Goal: Task Accomplishment & Management: Manage account settings

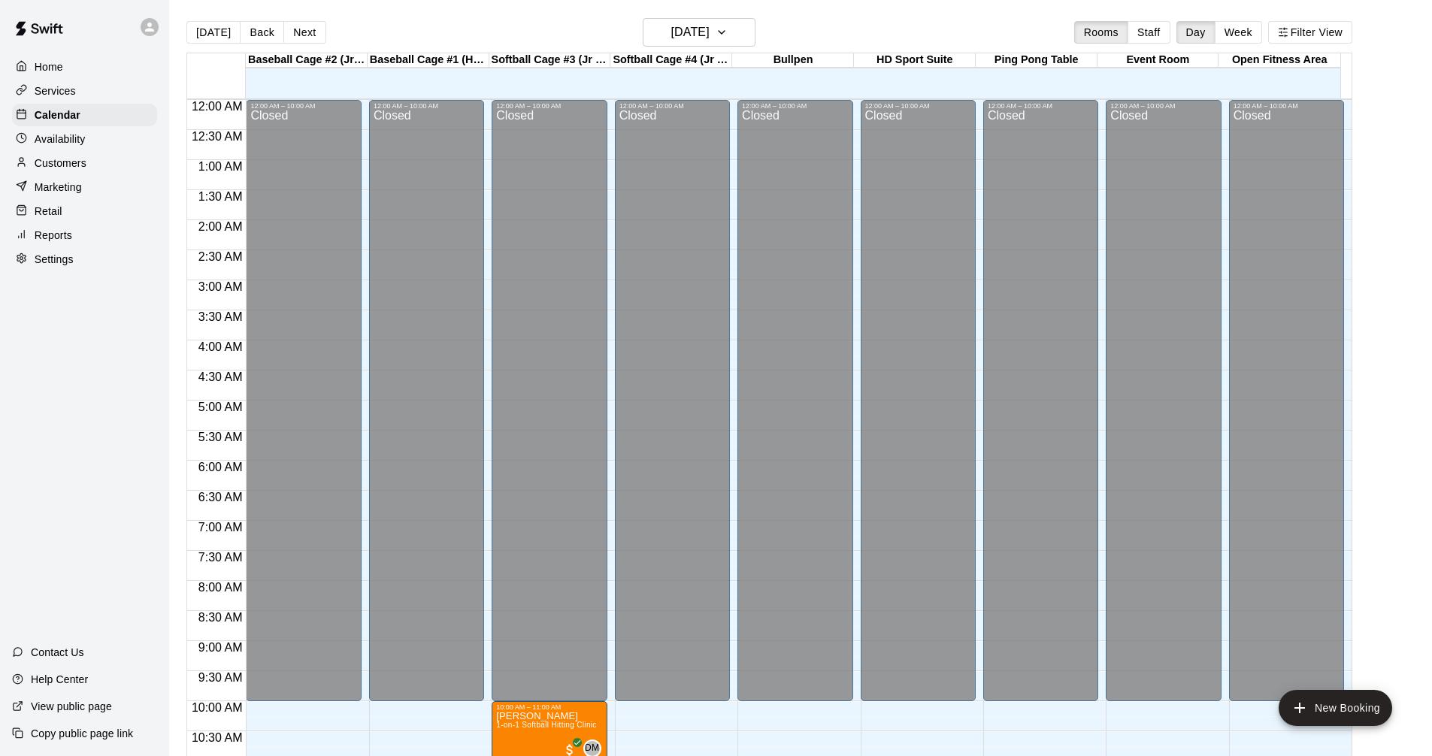
scroll to position [649, 0]
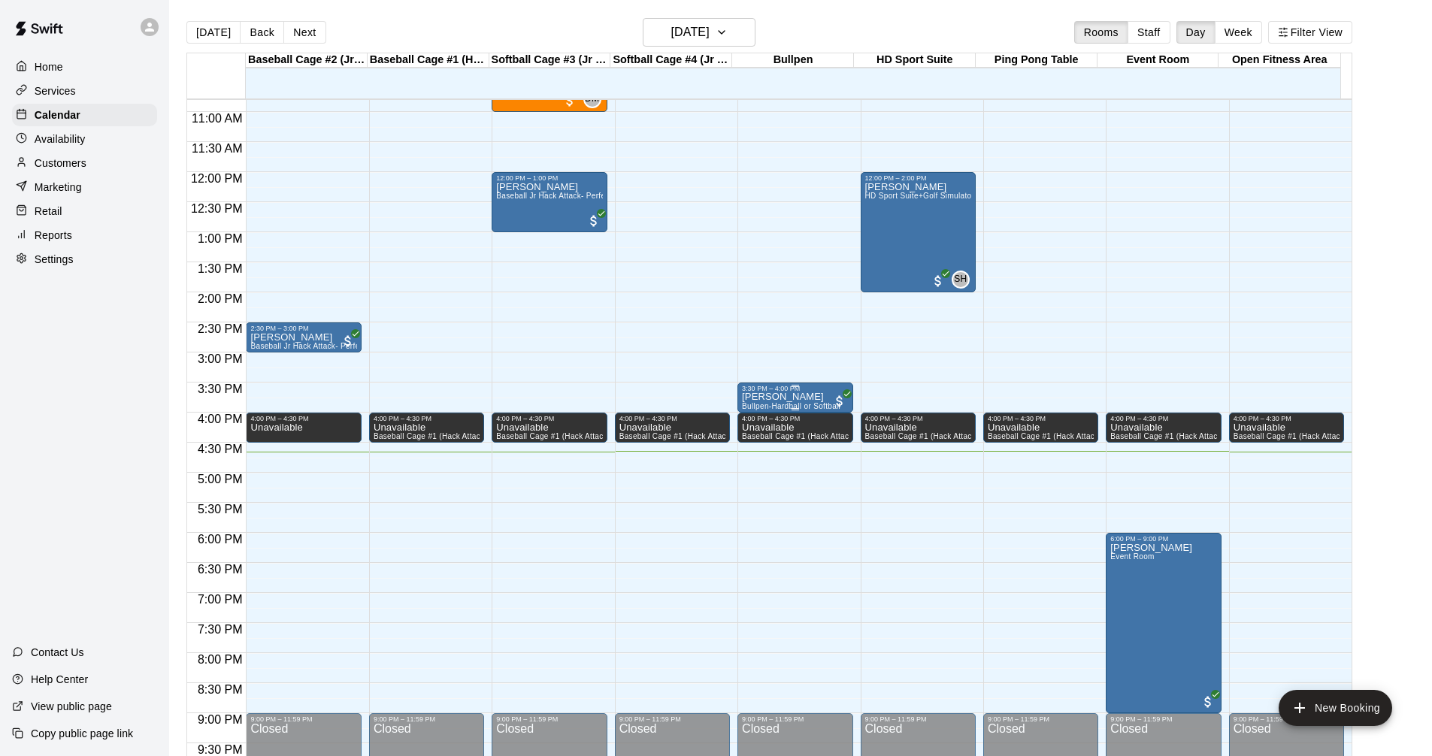
click at [791, 397] on p "[PERSON_NAME]" at bounding box center [791, 397] width 98 height 0
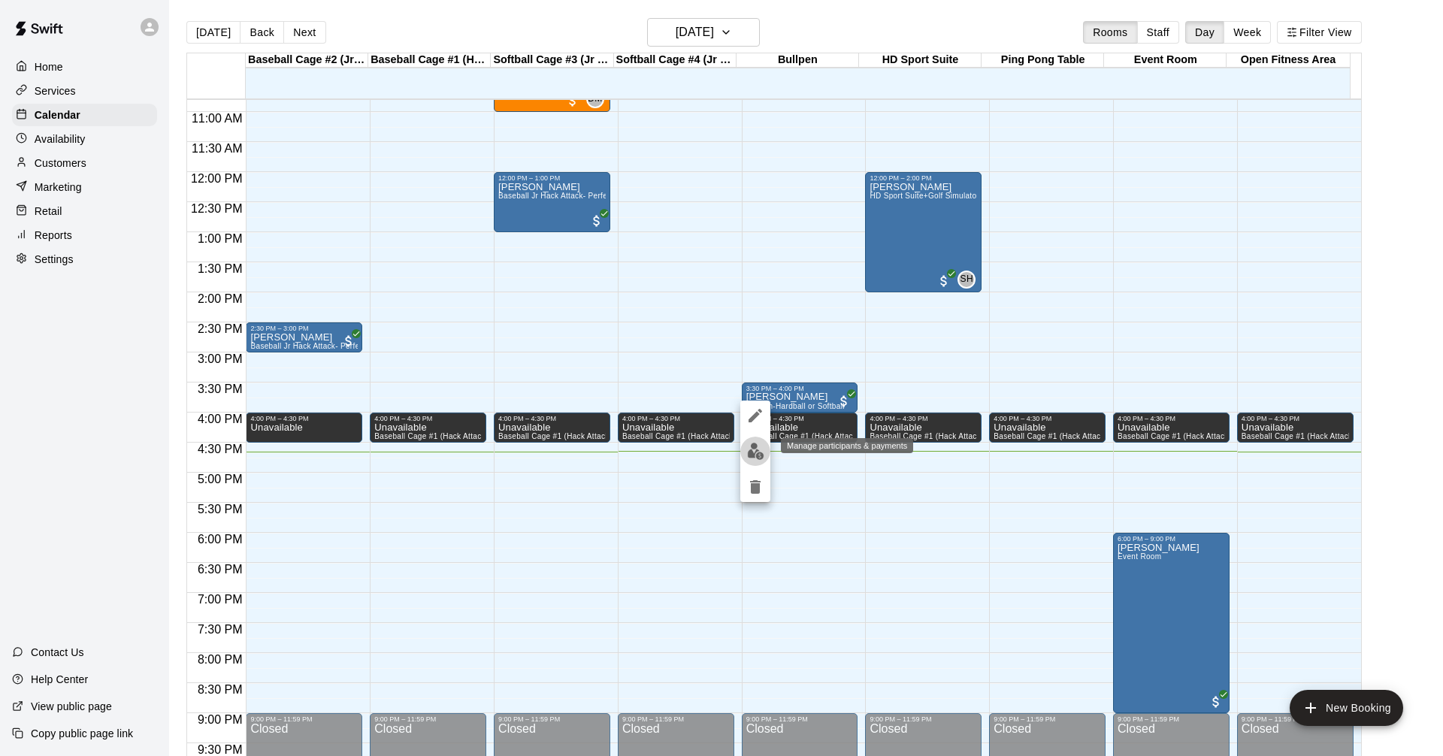
click at [755, 441] on button "edit" at bounding box center [755, 451] width 30 height 29
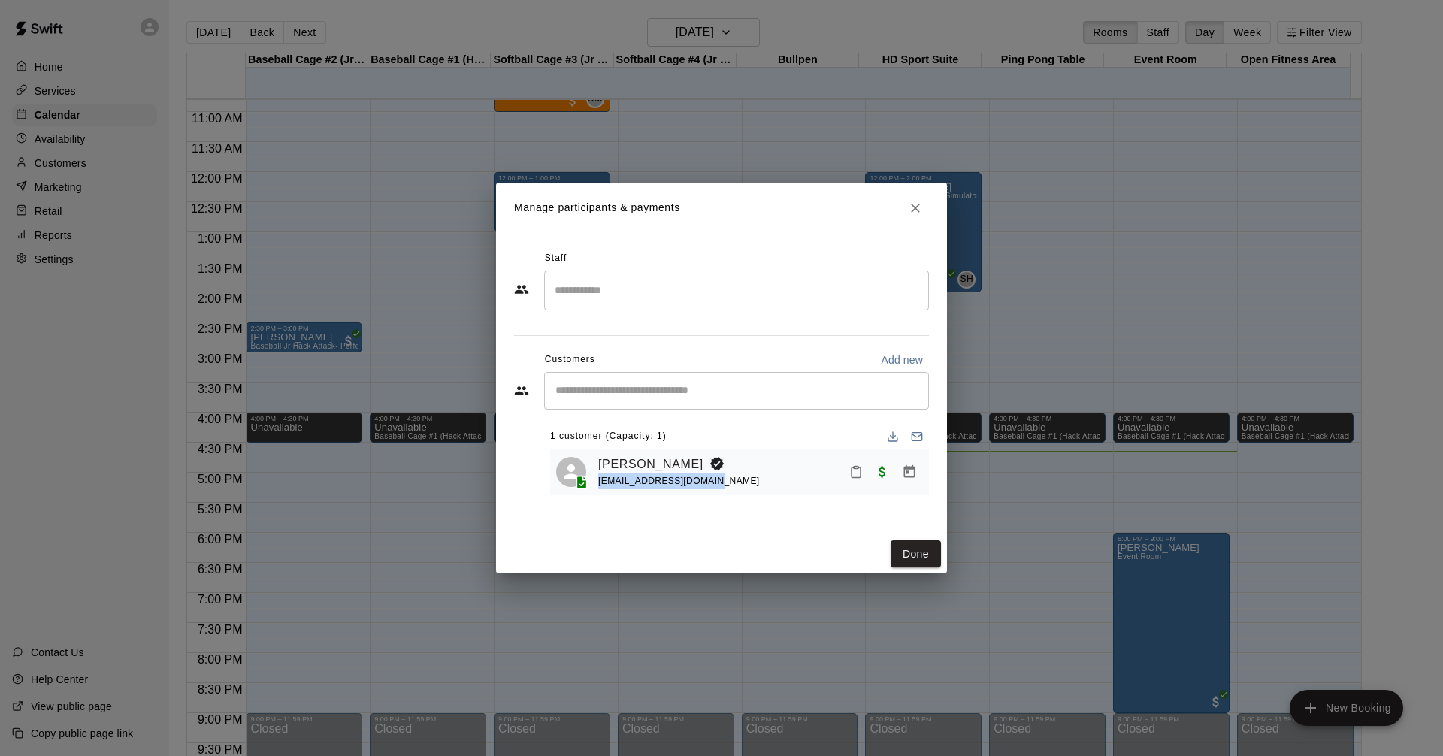
drag, startPoint x: 712, startPoint y: 484, endPoint x: 597, endPoint y: 488, distance: 114.3
click at [597, 488] on div "[PERSON_NAME] [EMAIL_ADDRESS][DOMAIN_NAME]" at bounding box center [739, 472] width 367 height 35
copy span "[EMAIL_ADDRESS][DOMAIN_NAME]"
click at [900, 556] on button "Done" at bounding box center [916, 554] width 50 height 28
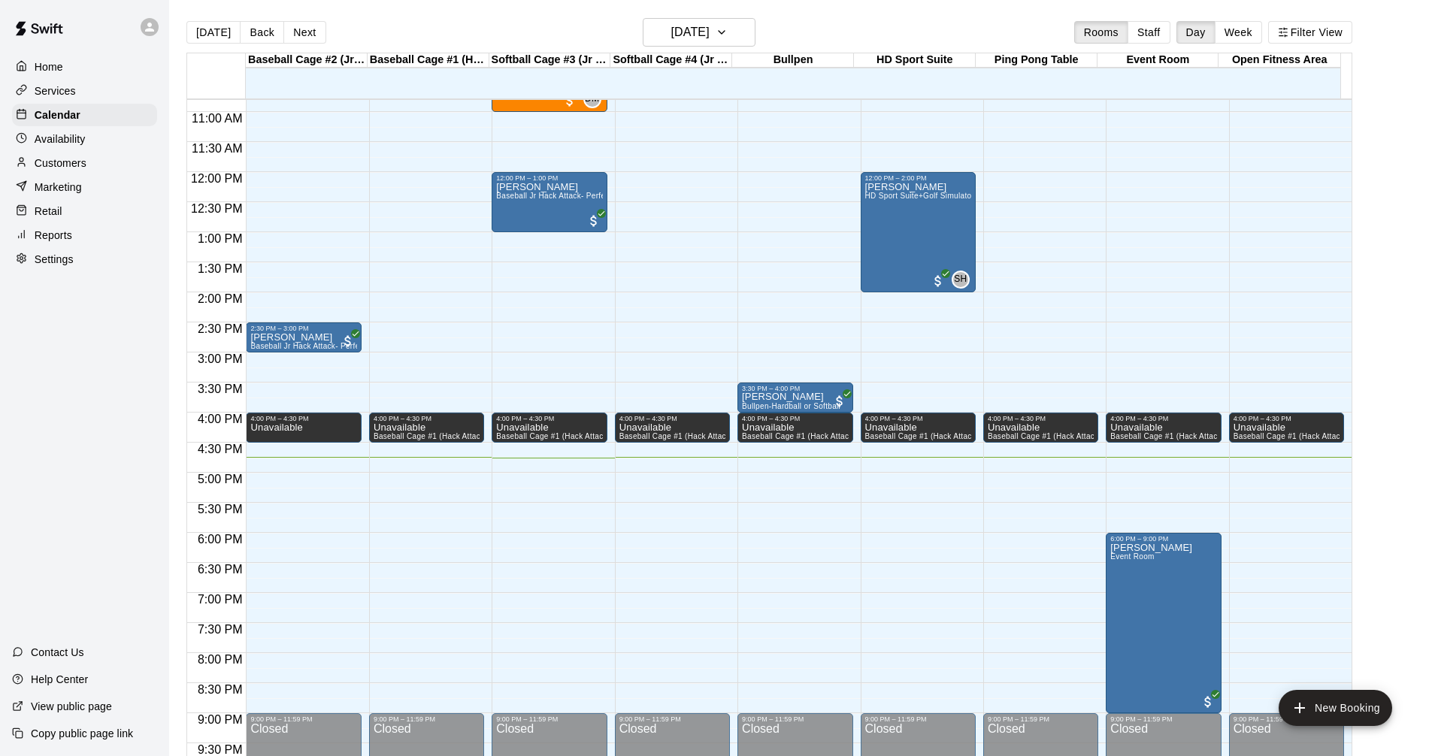
click at [72, 163] on p "Customers" at bounding box center [61, 163] width 52 height 15
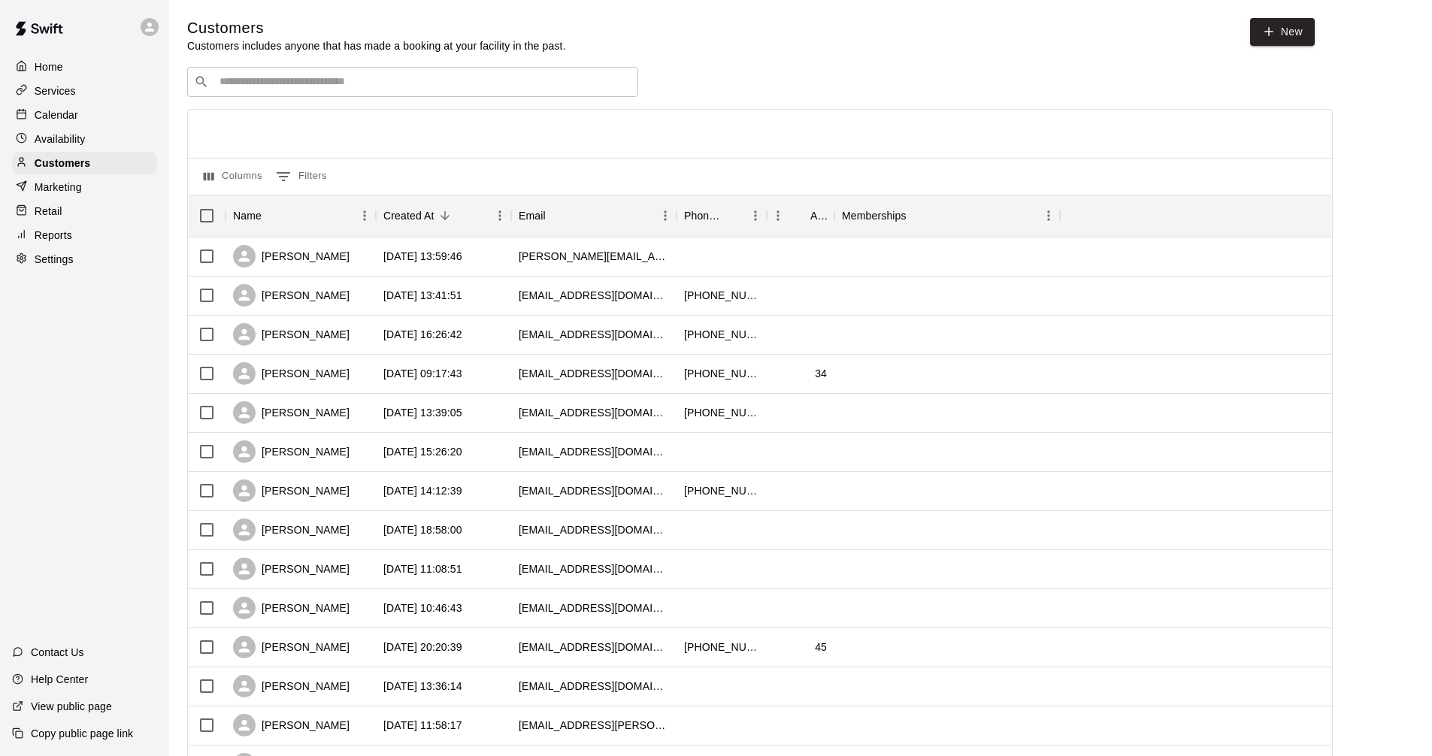
click at [561, 99] on div "​ ​ Columns 0 Filters Name Created At Email Phone Number Age Memberships [PERSO…" at bounding box center [759, 661] width 1145 height 1188
click at [555, 89] on input "Search customers by name or email" at bounding box center [423, 81] width 416 height 15
type input "****"
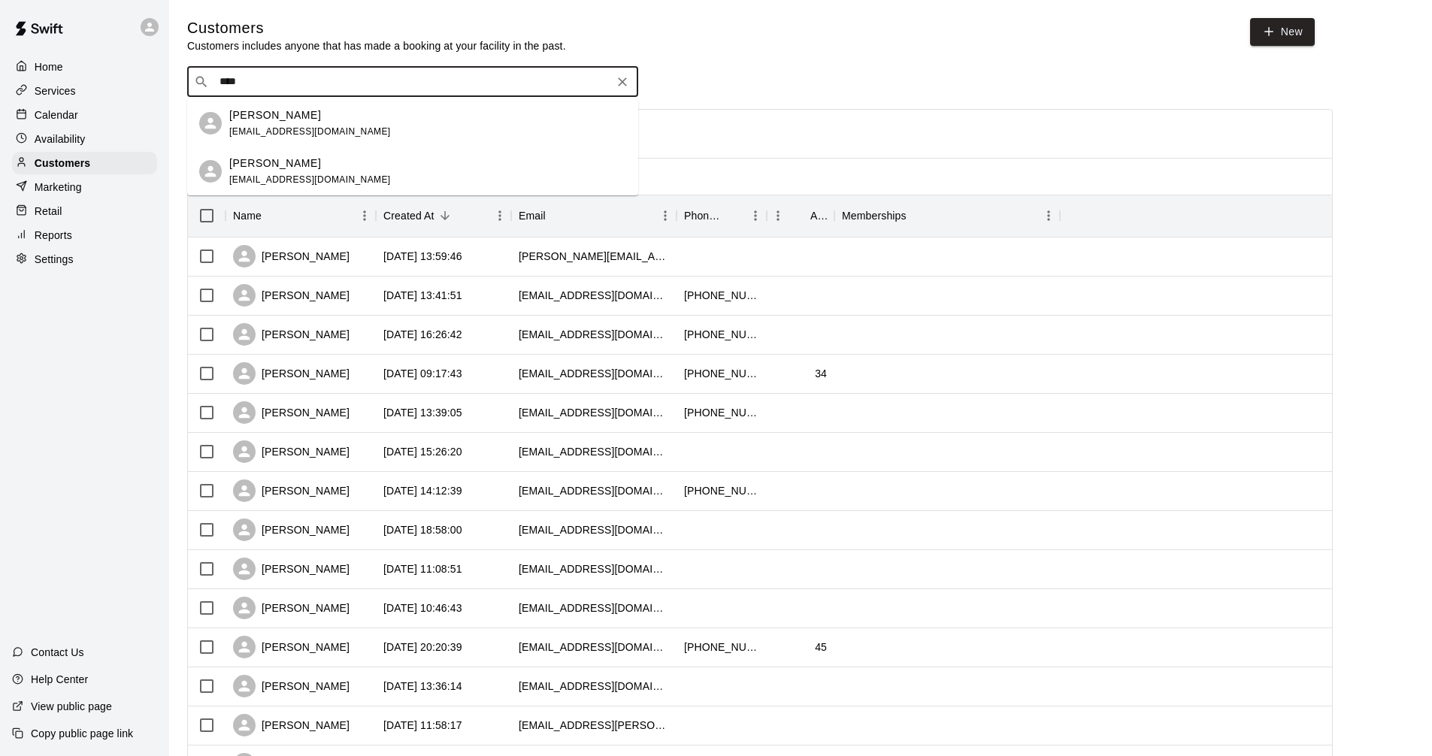
click at [275, 120] on p "[PERSON_NAME]" at bounding box center [275, 115] width 92 height 16
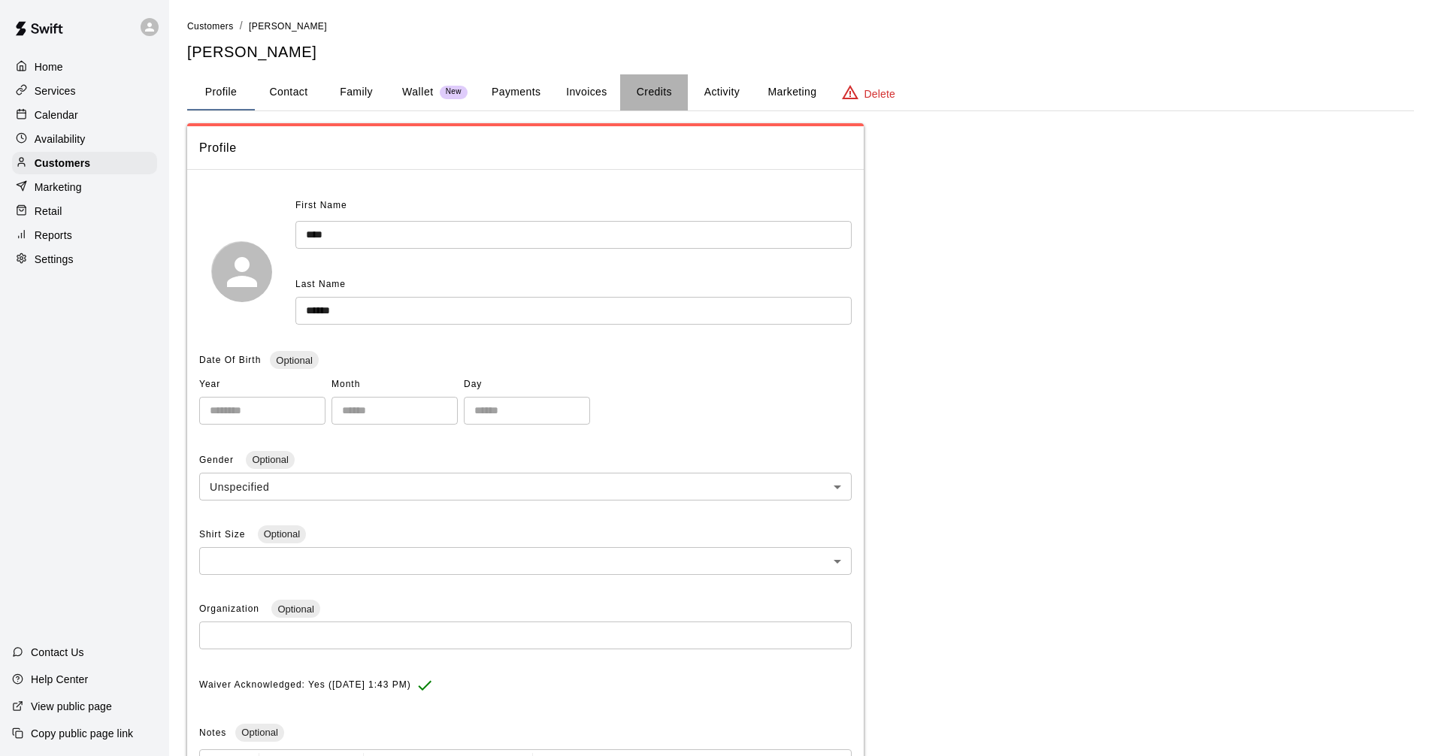
click at [678, 87] on button "Credits" at bounding box center [654, 92] width 68 height 36
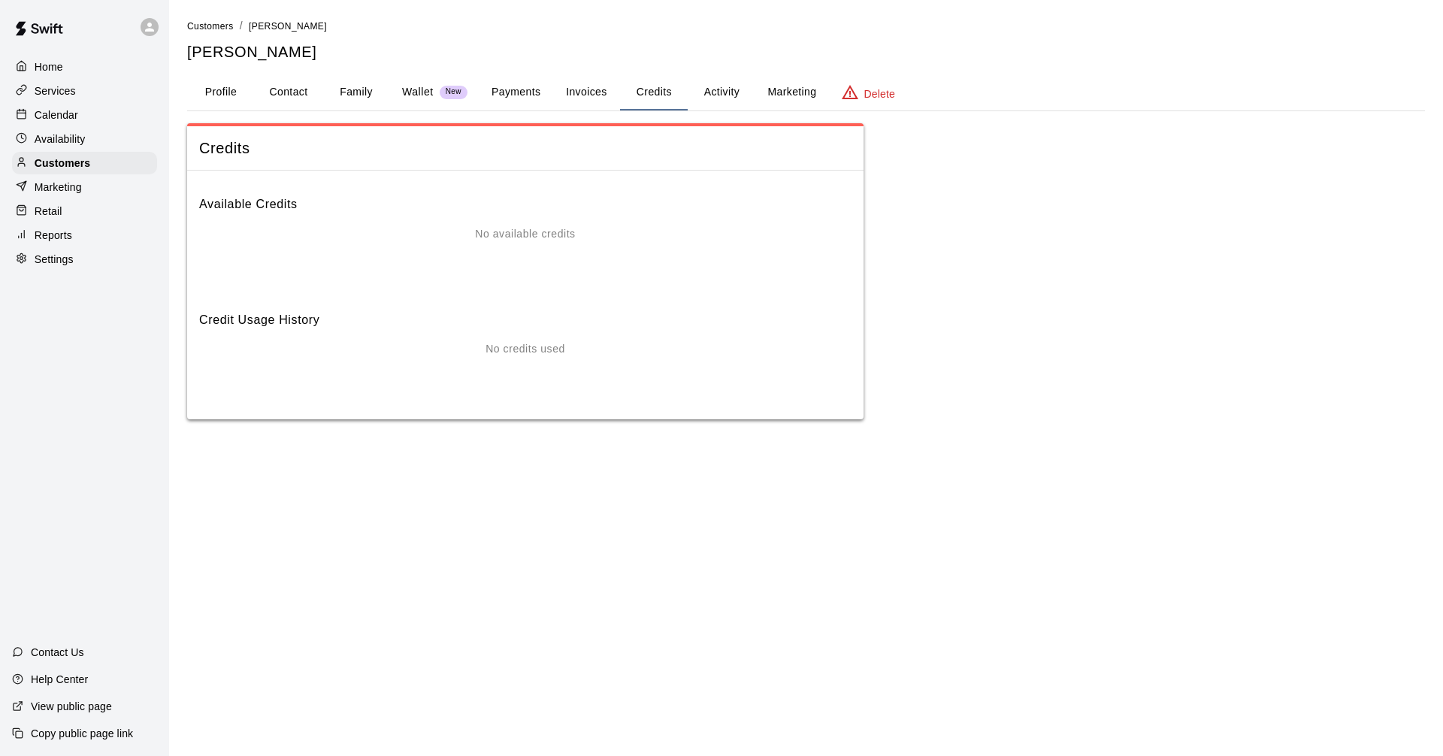
click at [522, 242] on div "No available credits" at bounding box center [525, 256] width 652 height 60
click at [231, 92] on button "Profile" at bounding box center [221, 92] width 68 height 36
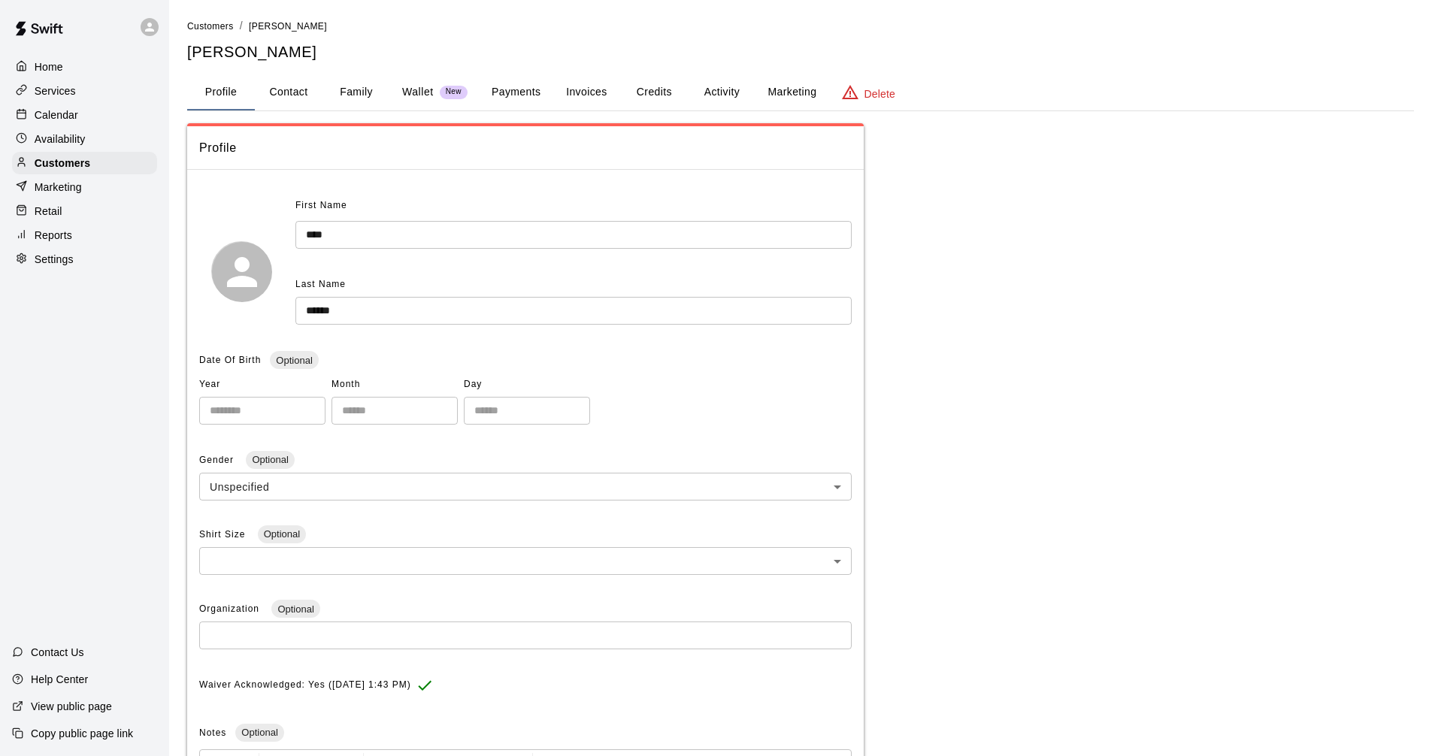
click at [669, 93] on button "Credits" at bounding box center [654, 92] width 68 height 36
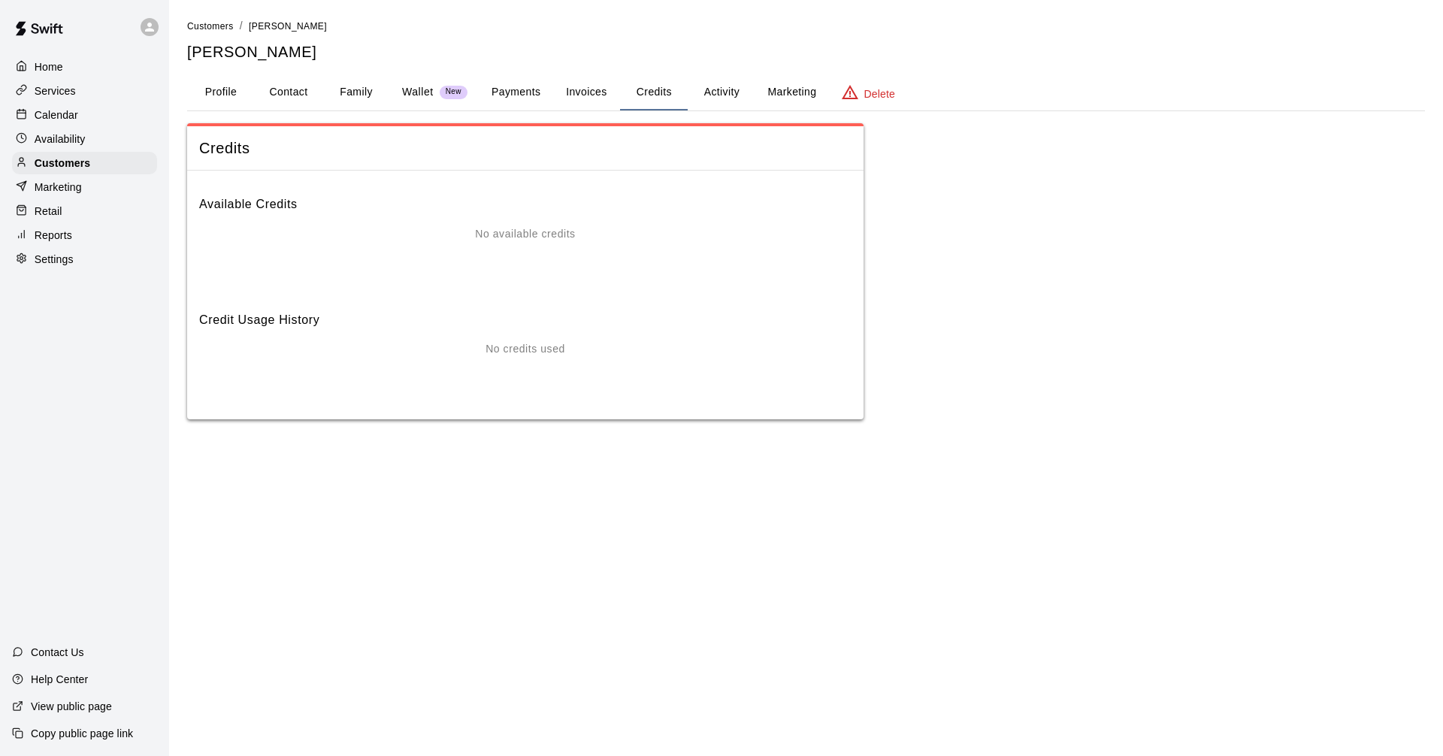
click at [548, 229] on p "No available credits" at bounding box center [525, 234] width 100 height 16
click at [530, 96] on button "Payments" at bounding box center [515, 92] width 73 height 36
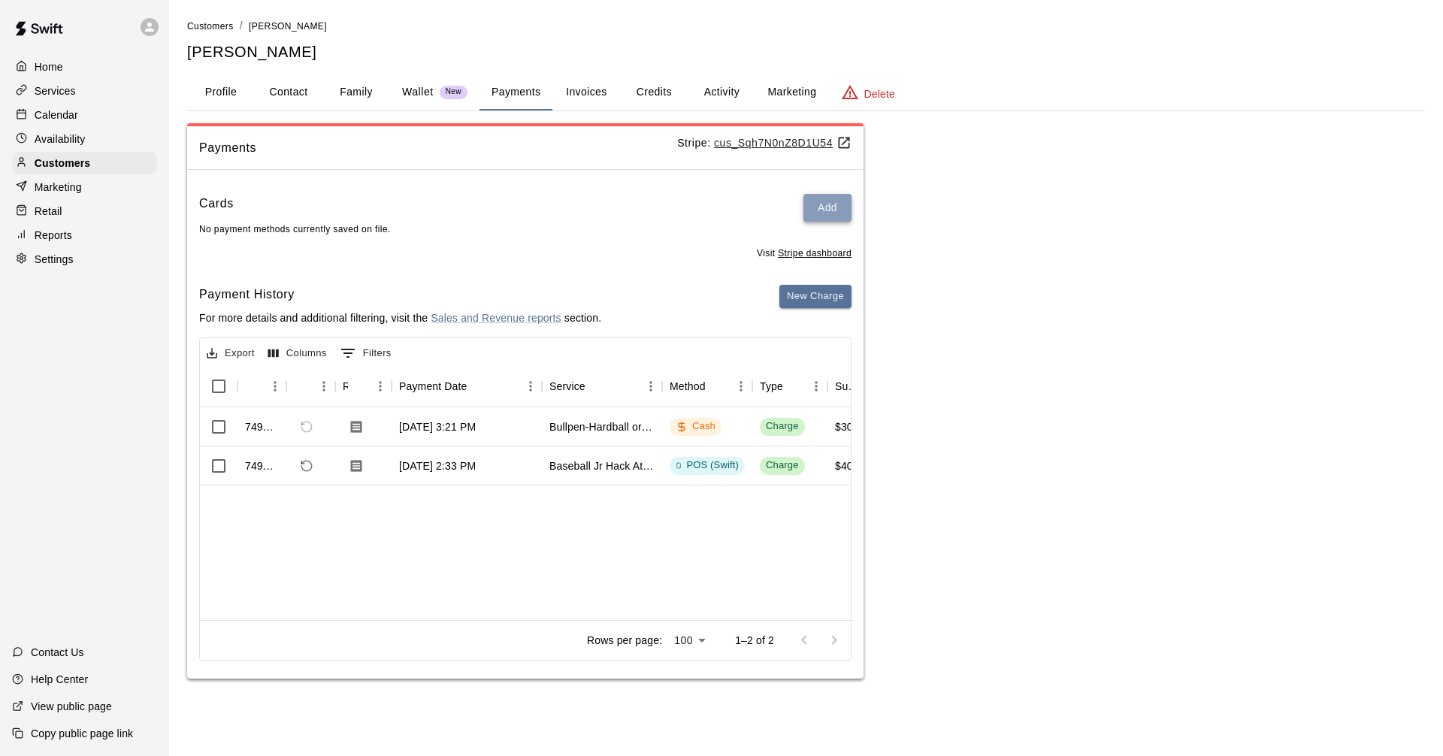
click at [839, 219] on button "Add" at bounding box center [827, 208] width 48 height 28
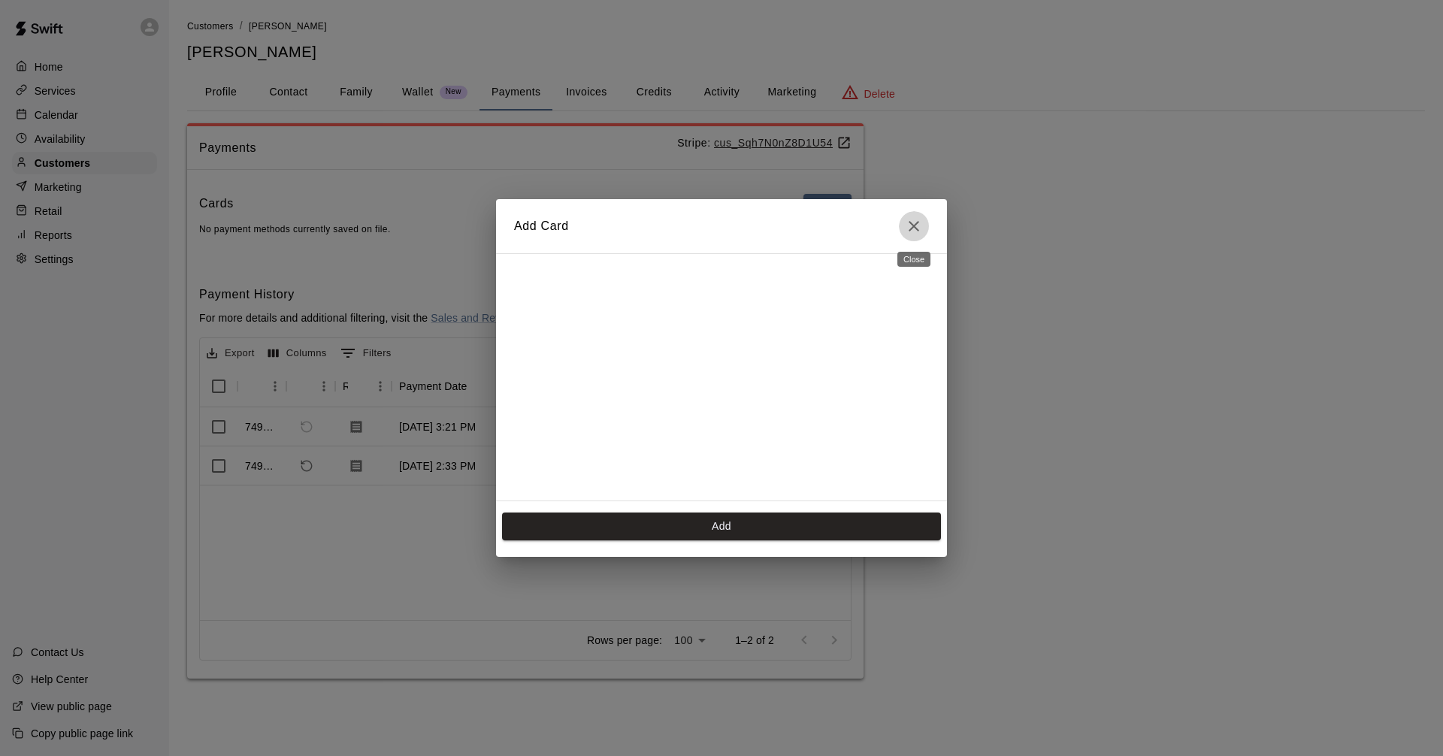
click at [914, 221] on icon "Close" at bounding box center [914, 226] width 18 height 18
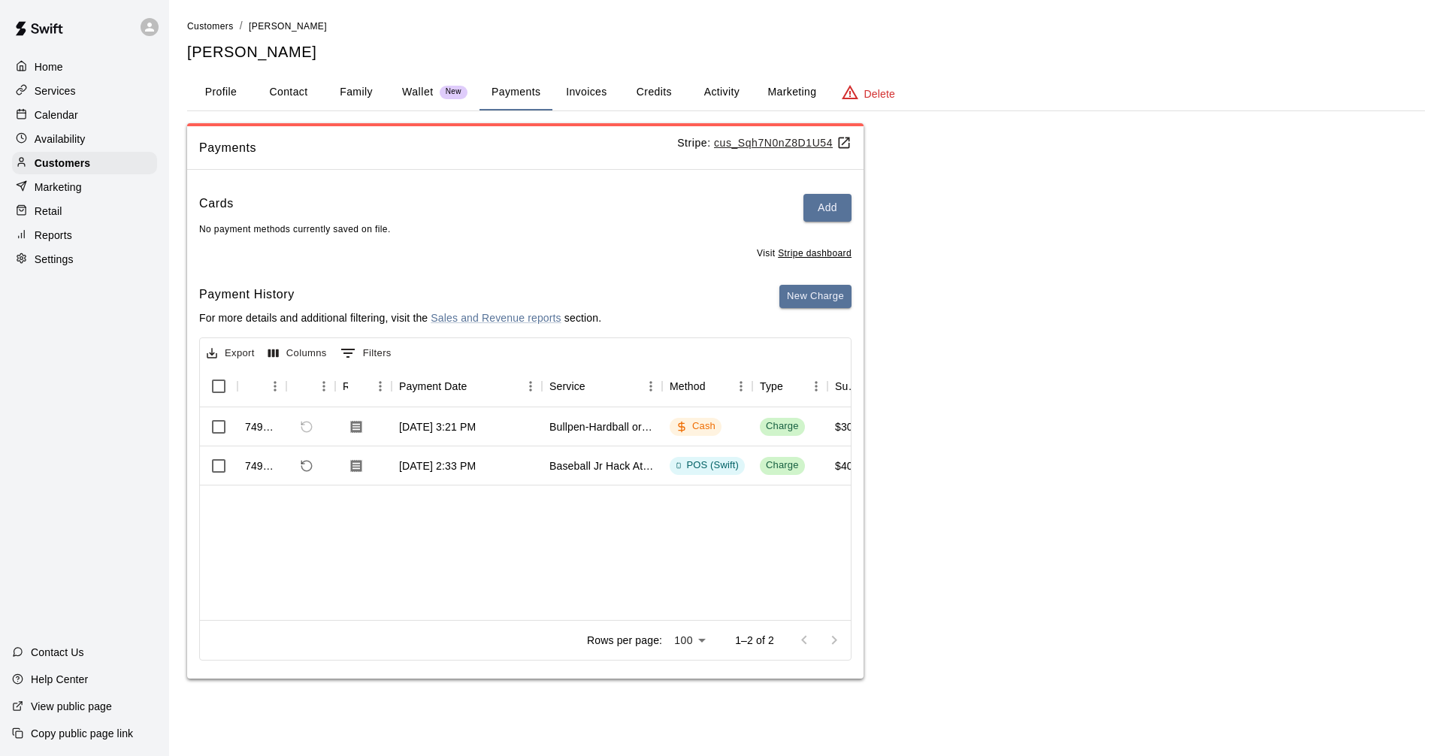
click at [786, 90] on button "Marketing" at bounding box center [791, 92] width 73 height 36
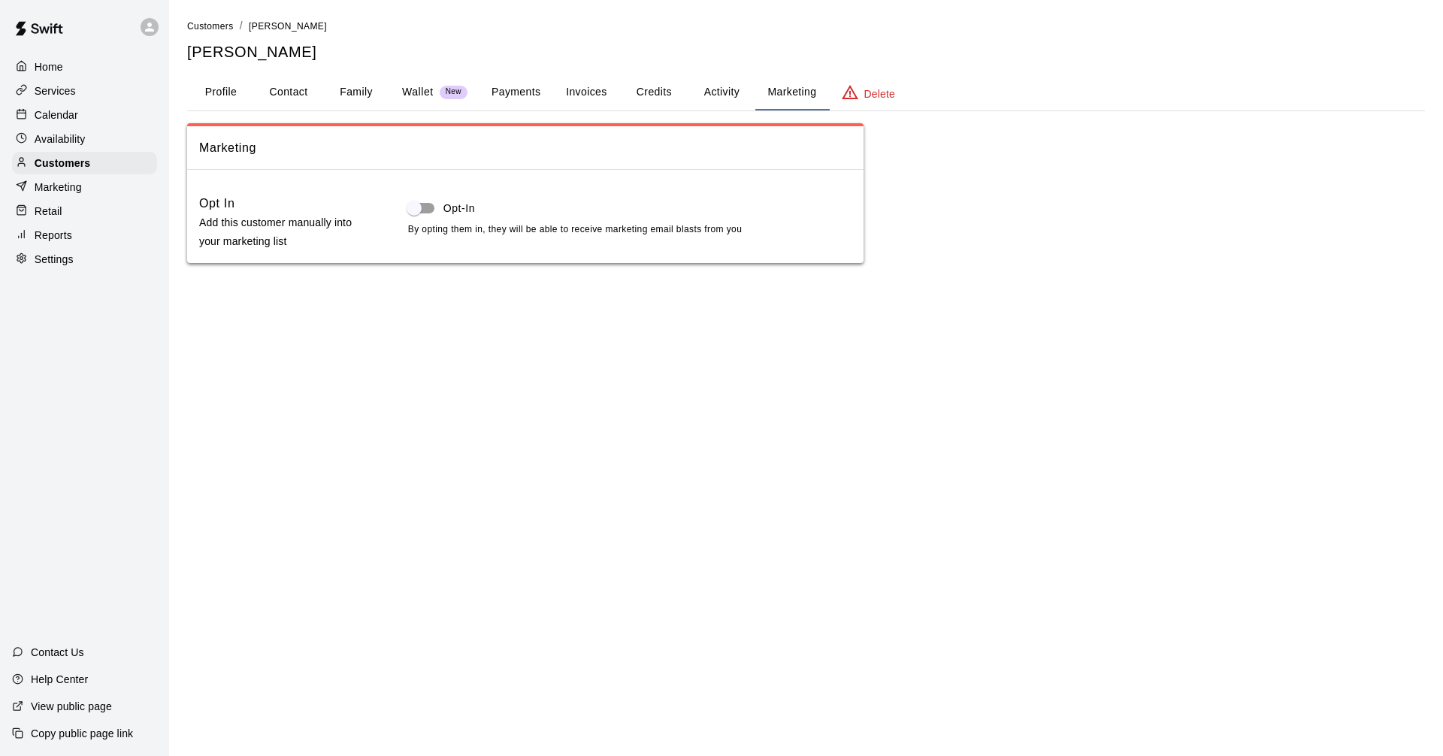
click at [724, 95] on button "Activity" at bounding box center [722, 92] width 68 height 36
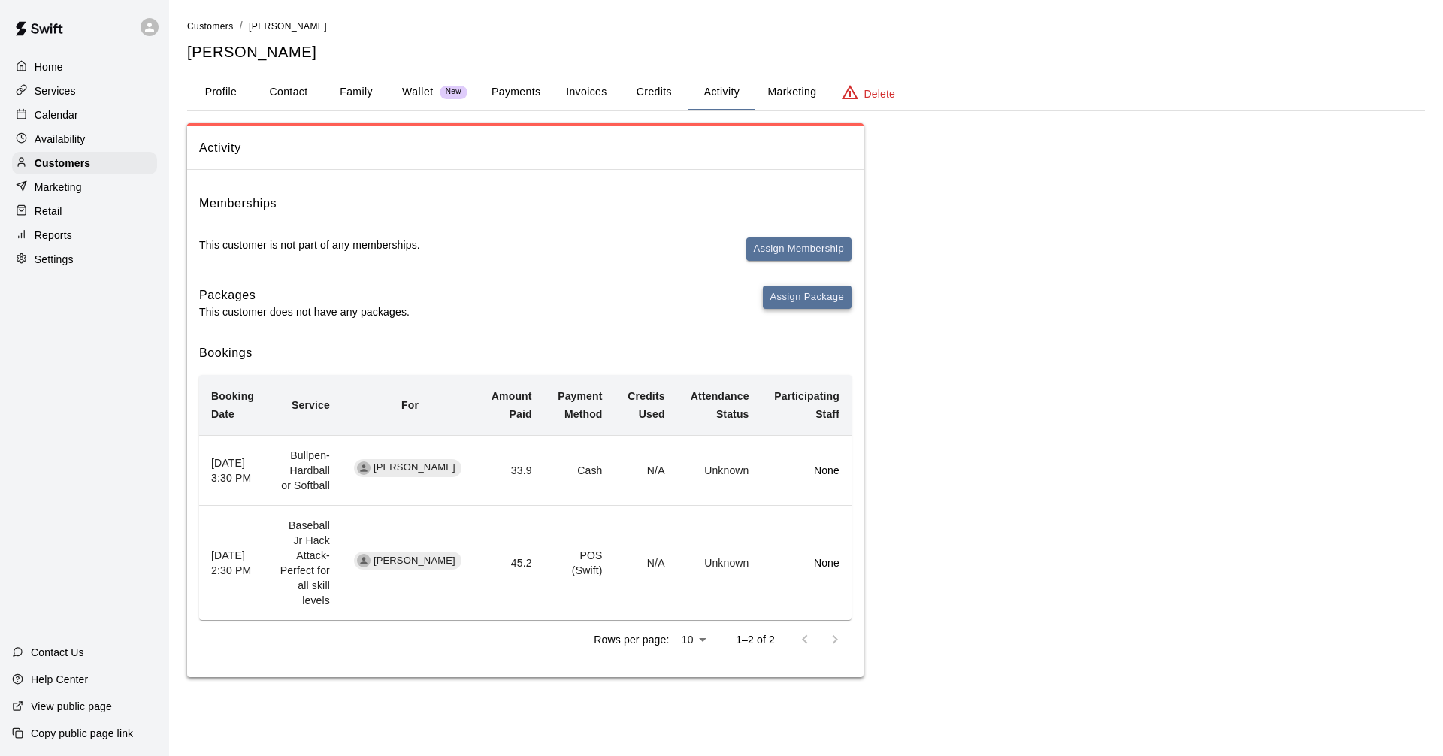
click at [824, 299] on button "Assign Package" at bounding box center [807, 297] width 89 height 23
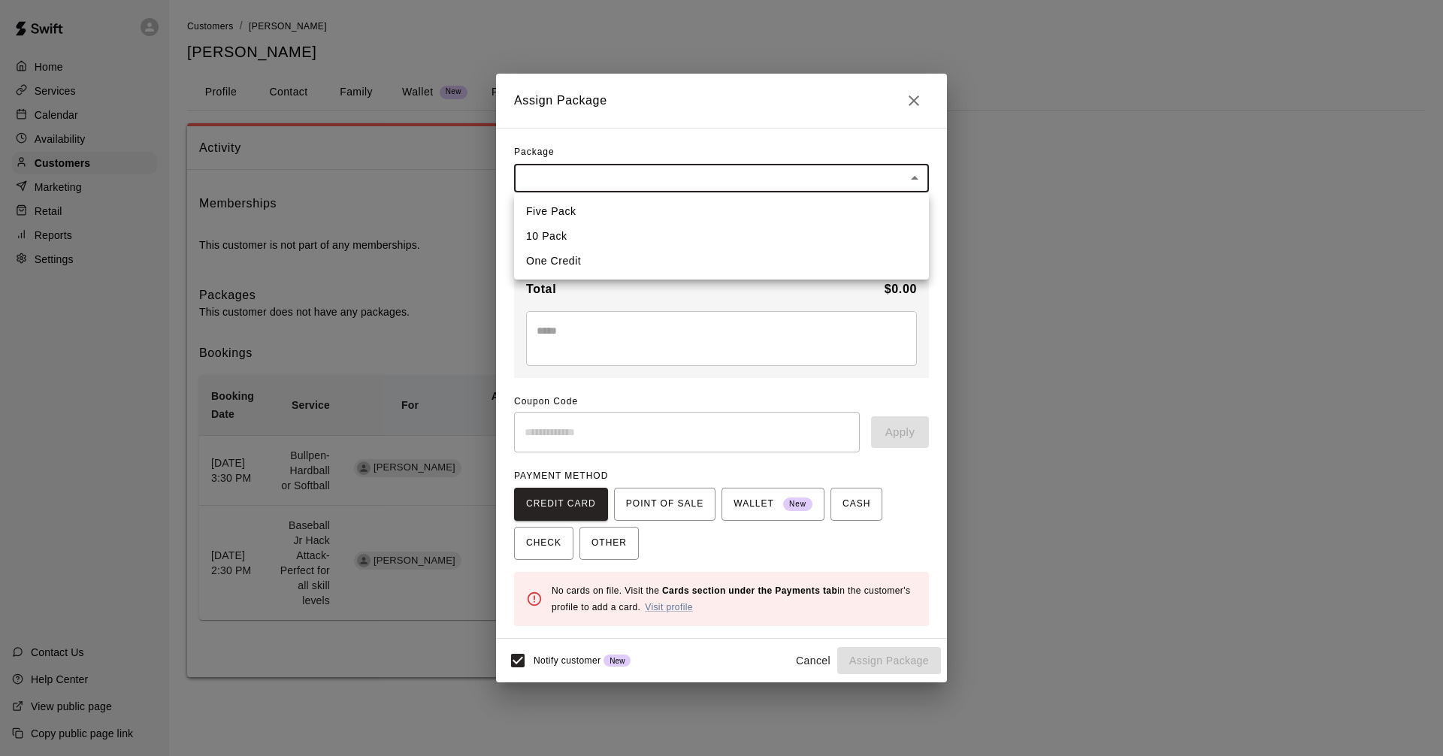
click at [676, 174] on body "Home Services Calendar Availability Customers Marketing Retail Reports Settings…" at bounding box center [721, 353] width 1443 height 707
click at [589, 262] on li "One Credit" at bounding box center [721, 261] width 415 height 25
type input "**********"
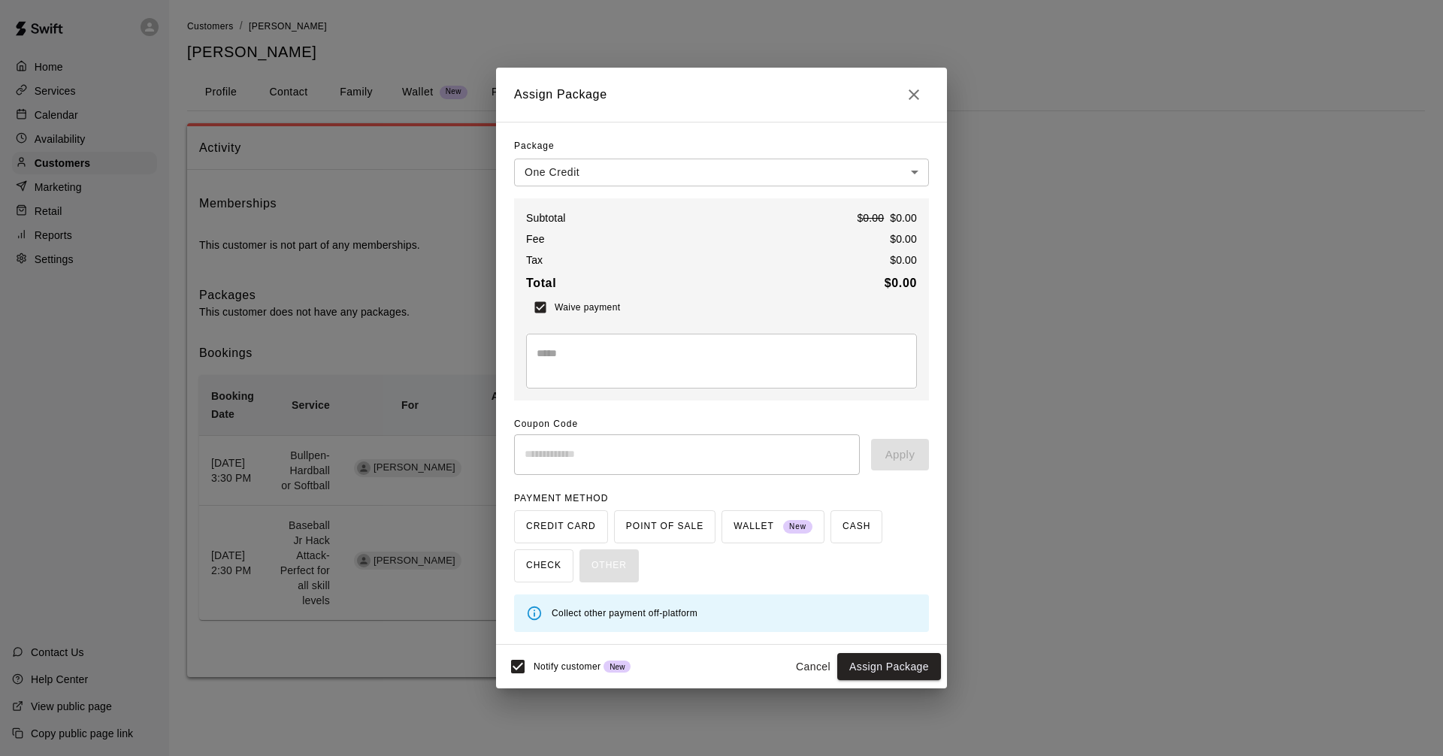
click at [616, 173] on body "**********" at bounding box center [721, 353] width 1443 height 707
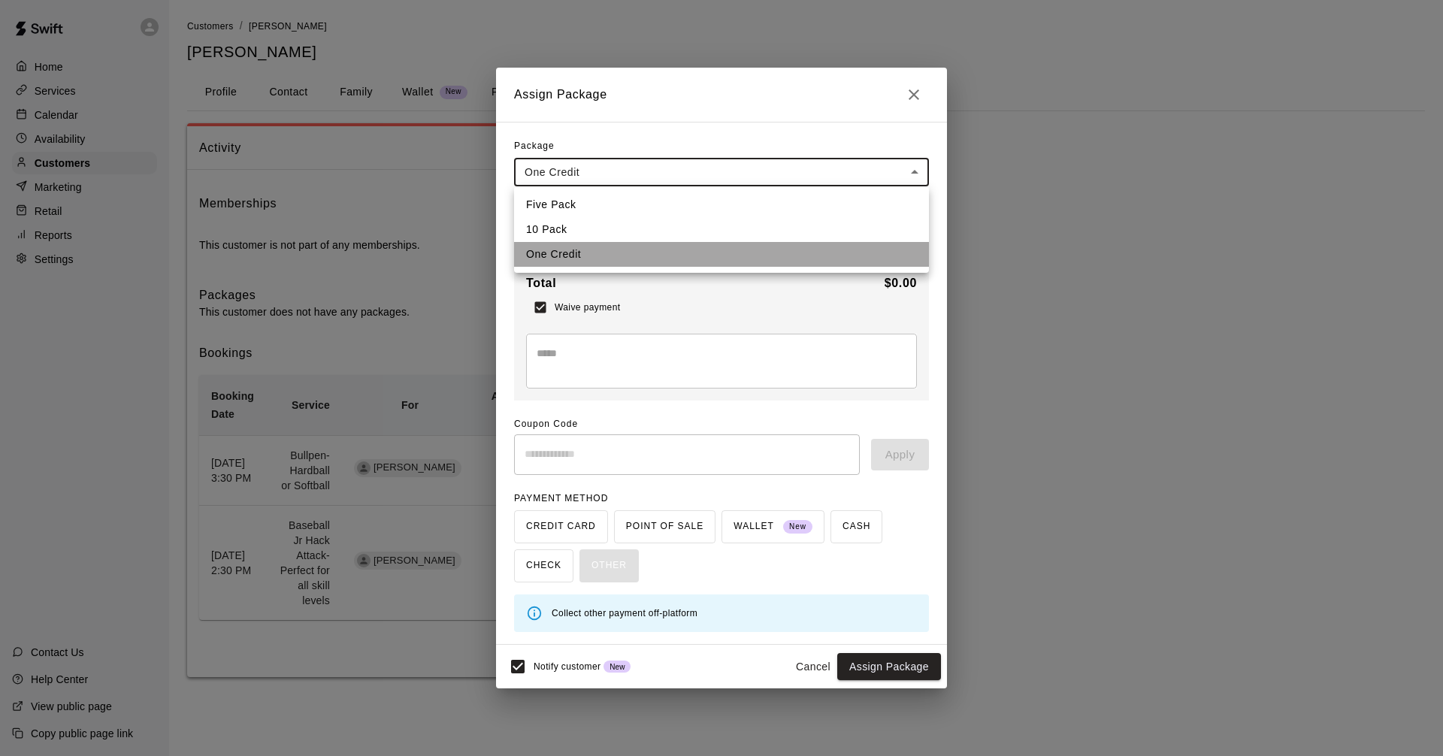
click at [585, 253] on li "One Credit" at bounding box center [721, 254] width 415 height 25
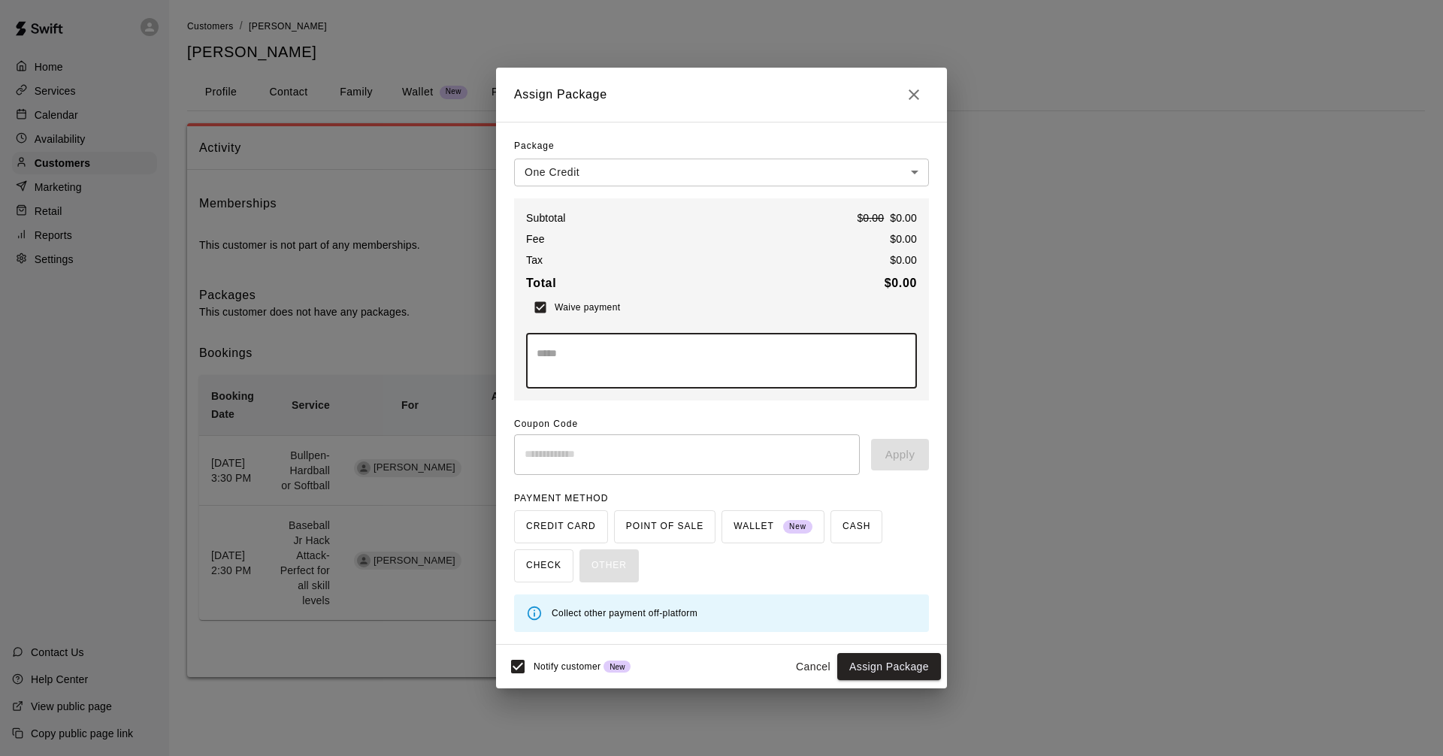
click at [686, 353] on textarea at bounding box center [722, 361] width 370 height 30
type textarea "**********"
click at [884, 671] on button "Assign Package" at bounding box center [889, 667] width 104 height 28
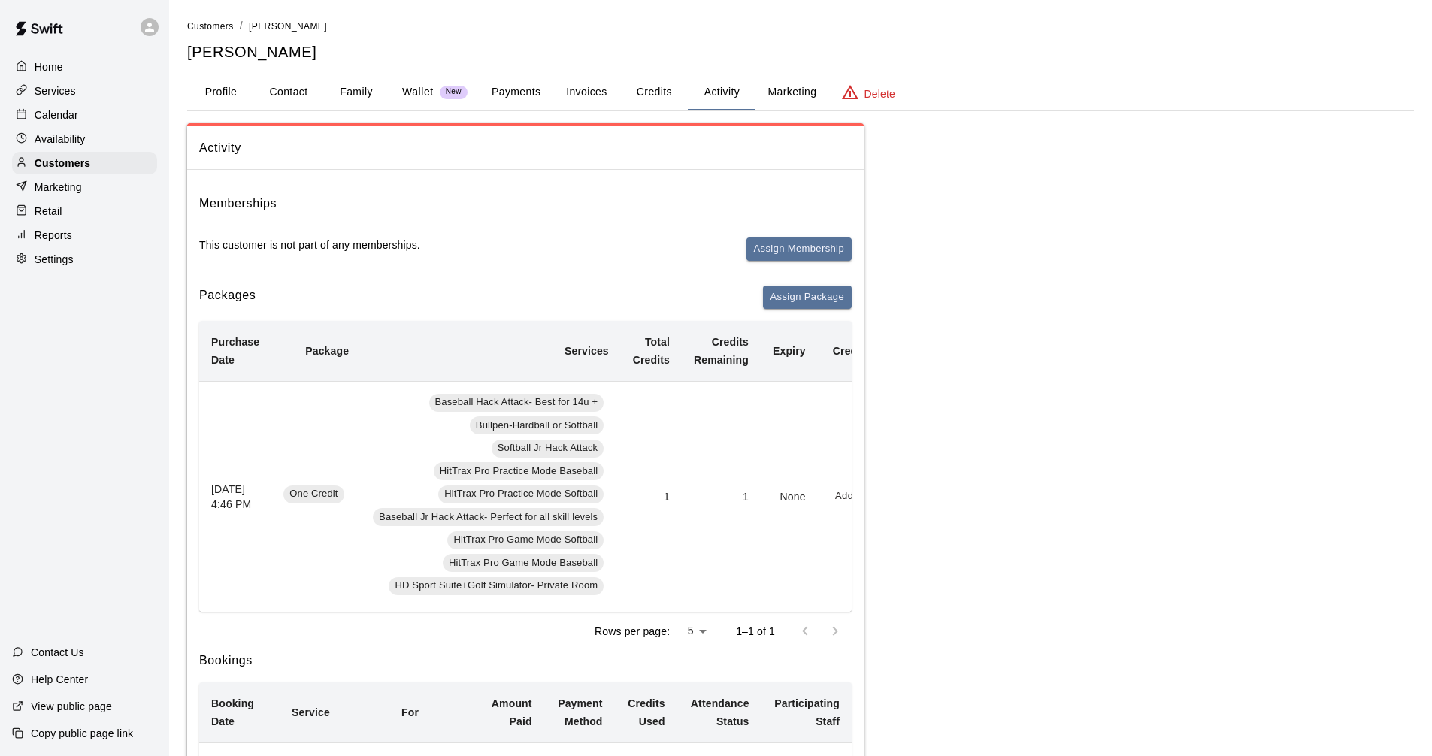
click at [80, 65] on div "Home" at bounding box center [84, 67] width 145 height 23
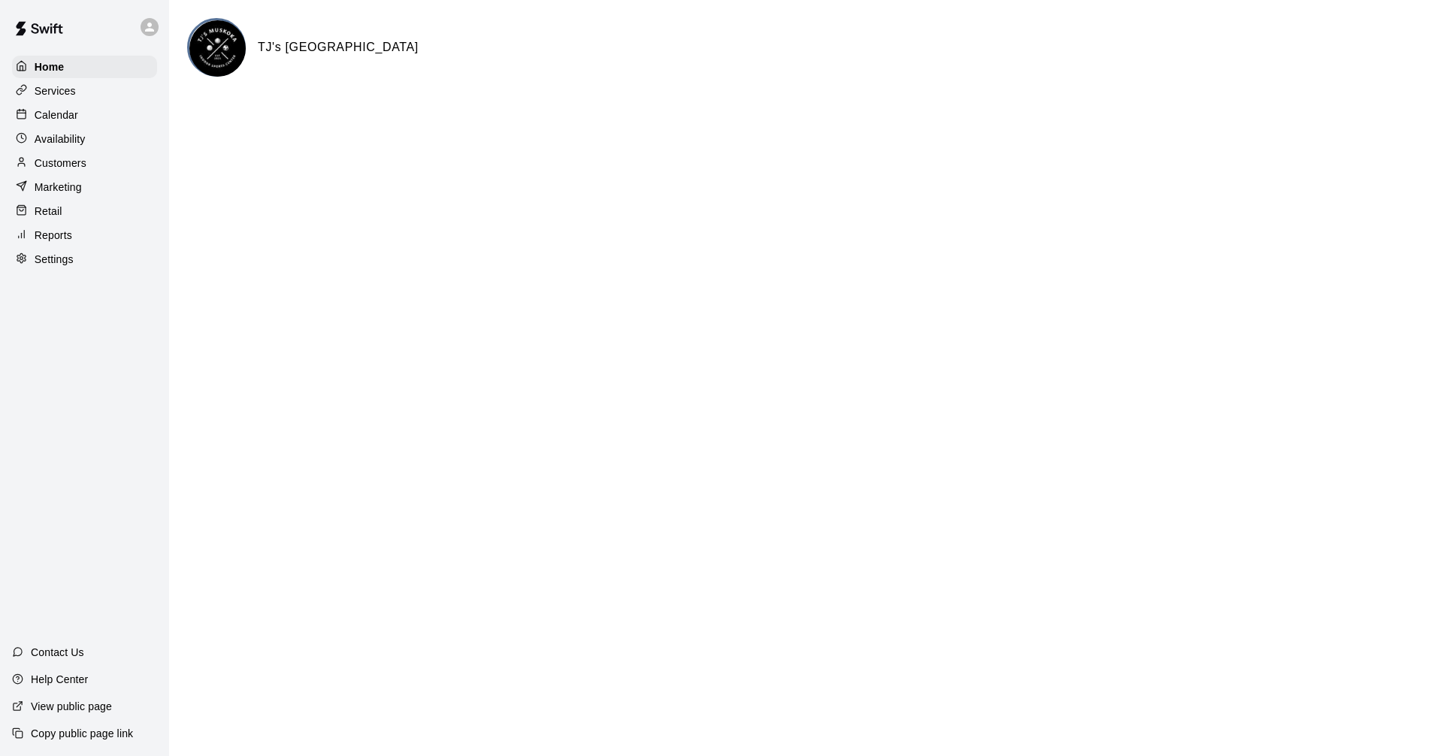
click at [95, 170] on div "Customers" at bounding box center [84, 163] width 145 height 23
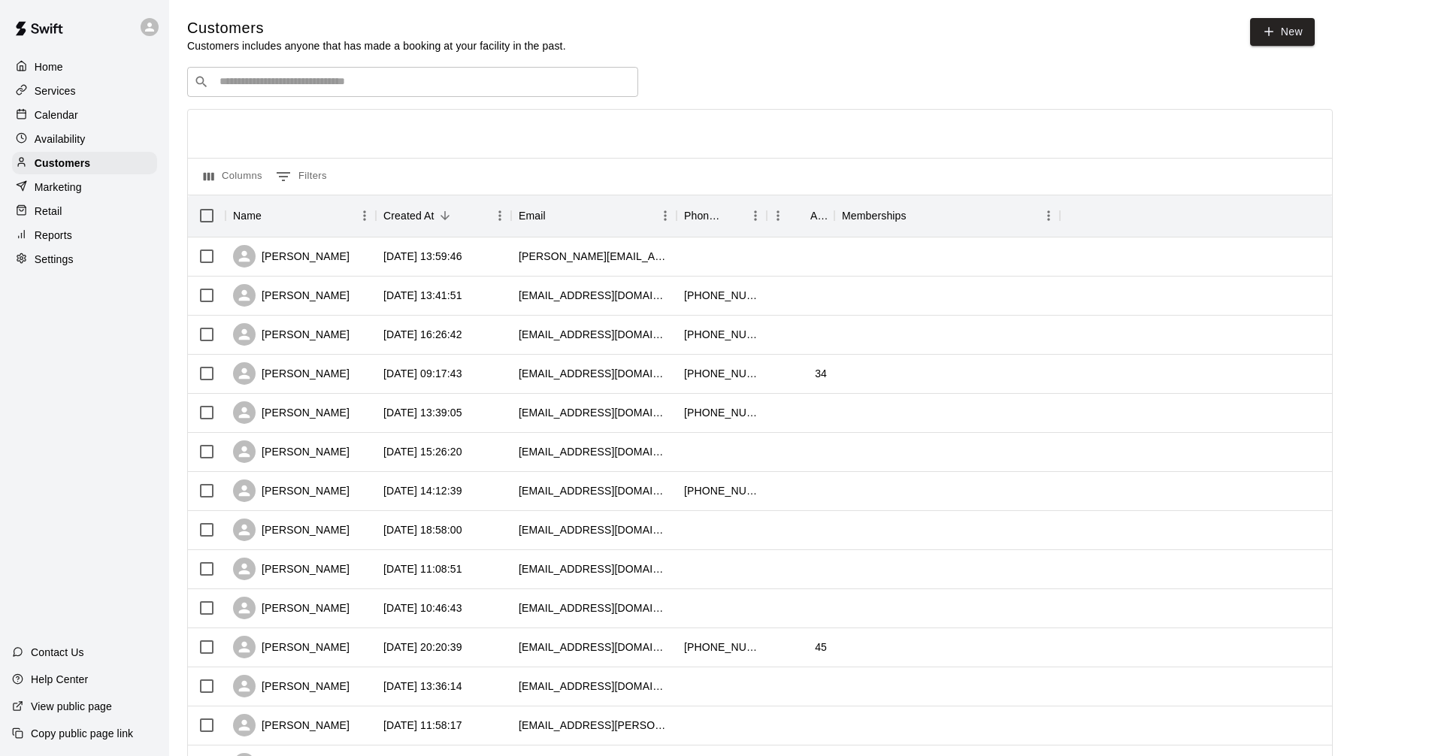
click at [344, 75] on div "​ ​" at bounding box center [412, 82] width 451 height 30
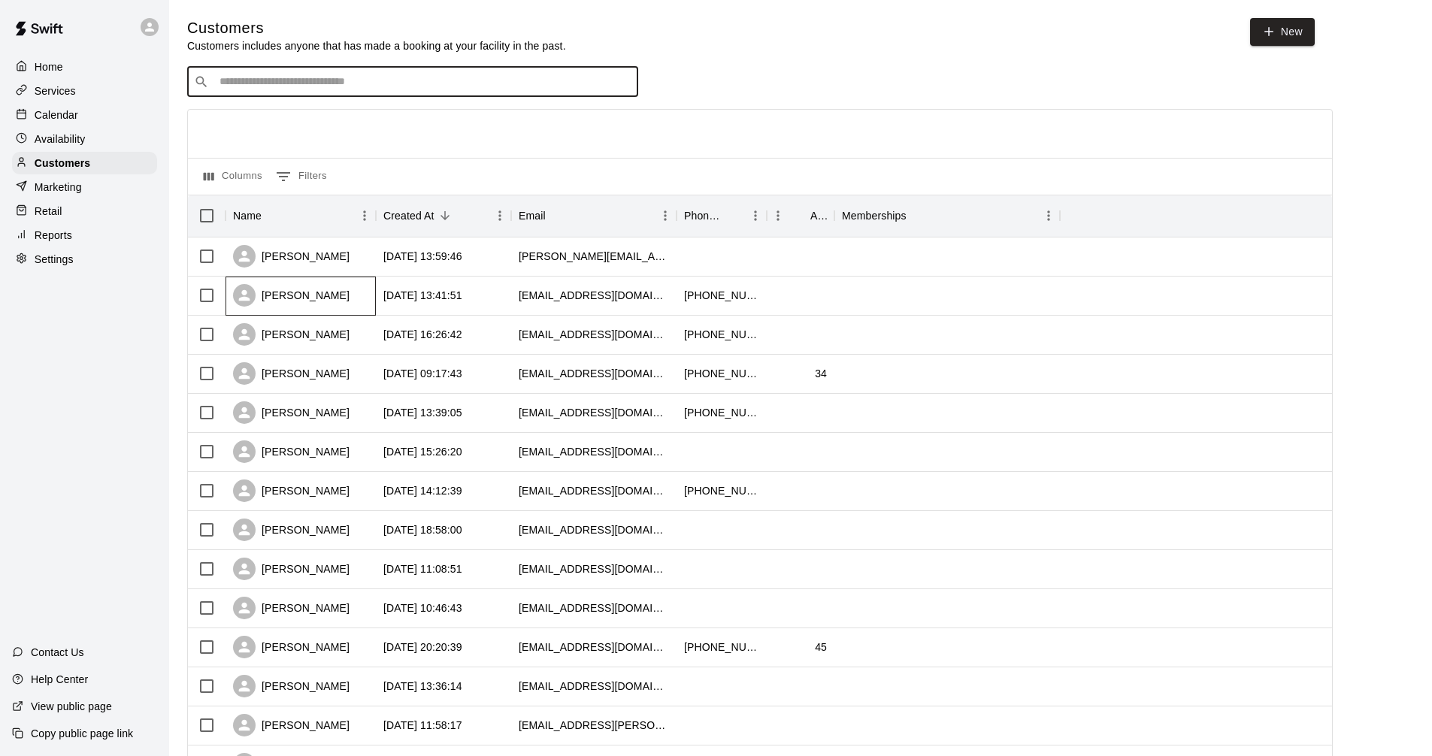
click at [310, 286] on div "[PERSON_NAME]" at bounding box center [300, 296] width 150 height 39
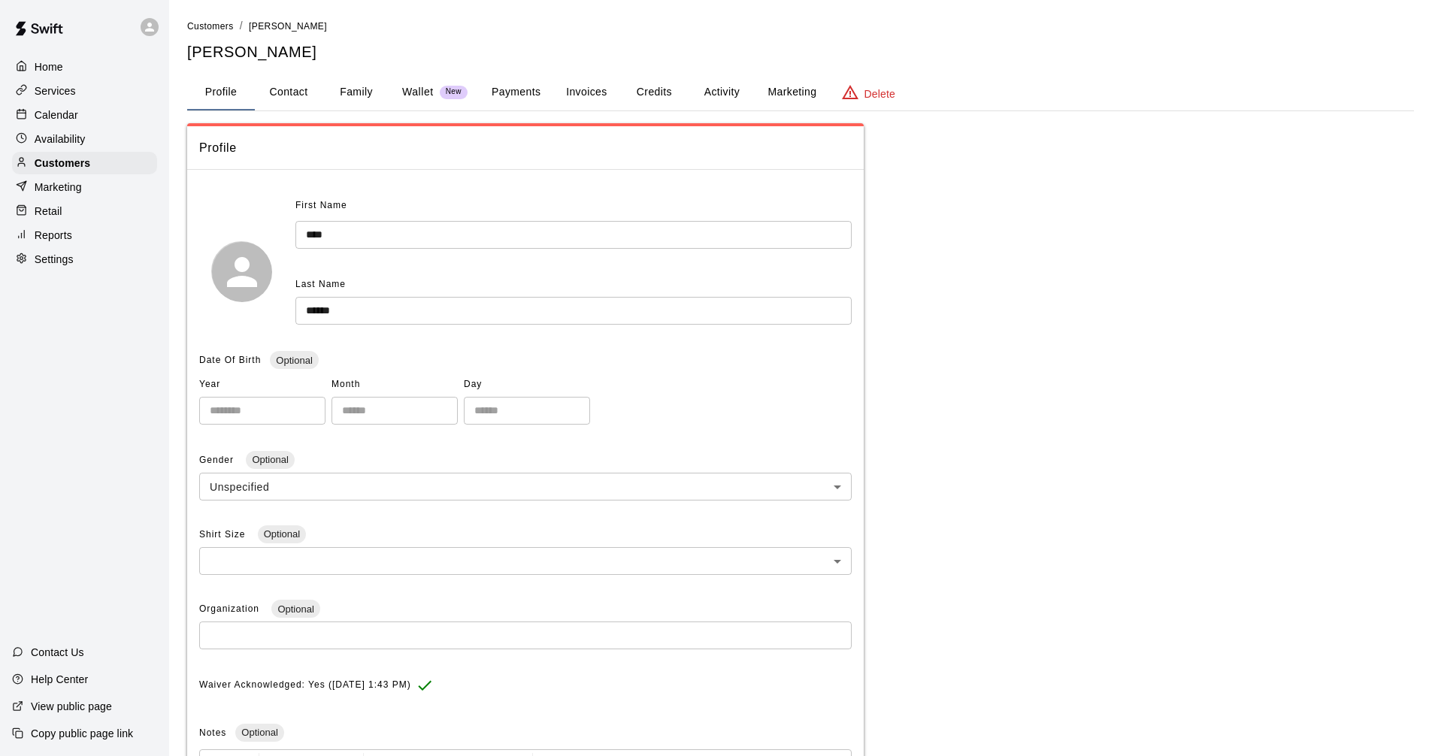
click at [661, 89] on button "Credits" at bounding box center [654, 92] width 68 height 36
